Goal: Check status: Check status

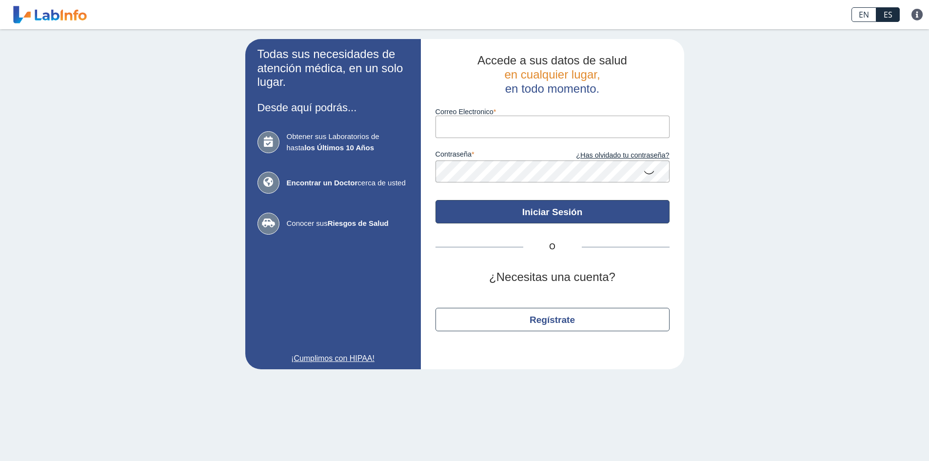
type input "[EMAIL_ADDRESS][DOMAIN_NAME]"
click at [551, 209] on button "Iniciar Sesión" at bounding box center [552, 211] width 234 height 23
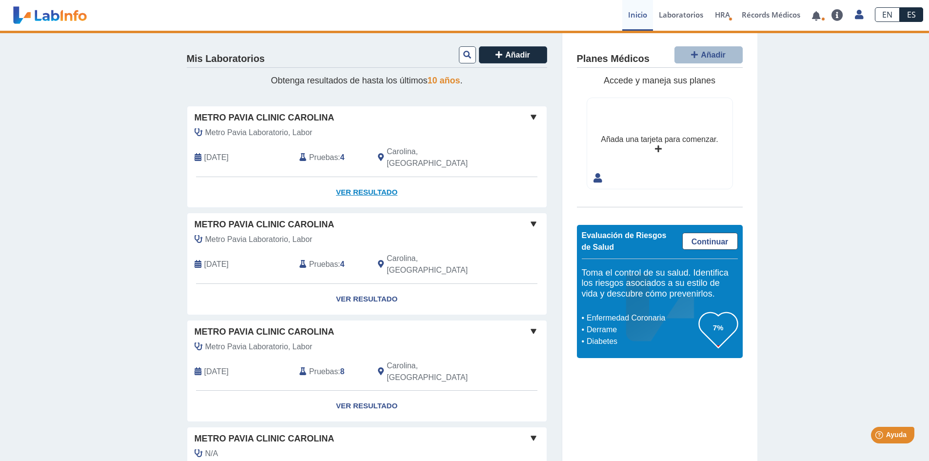
click at [359, 177] on link "Ver Resultado" at bounding box center [366, 192] width 359 height 31
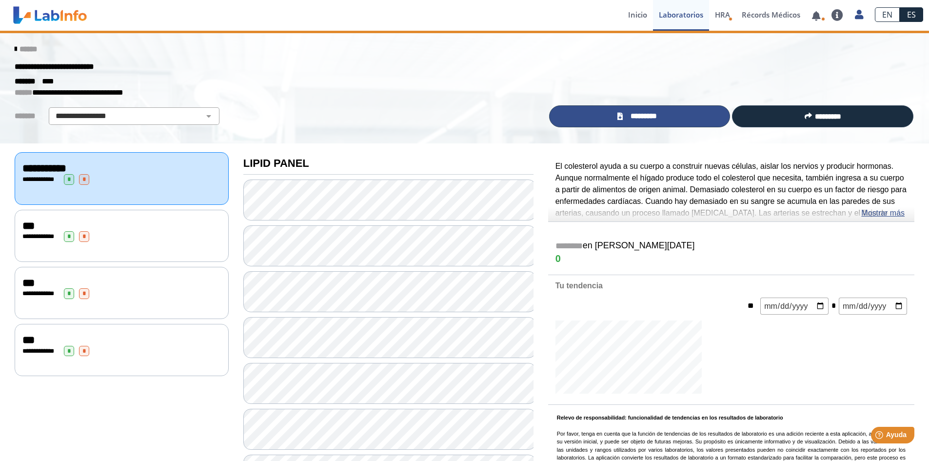
click at [657, 119] on span "*********" at bounding box center [643, 116] width 36 height 11
